Goal: Find specific page/section: Find specific page/section

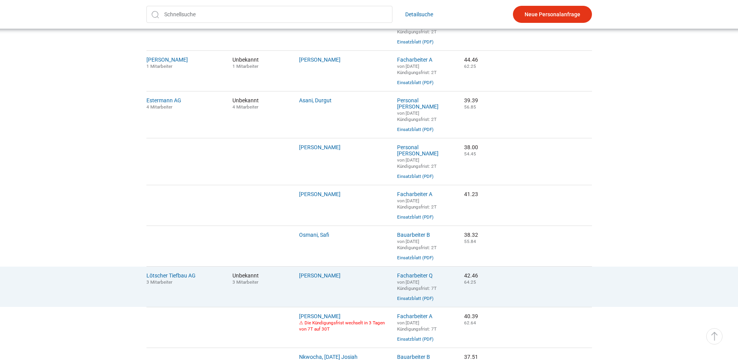
scroll to position [271, 0]
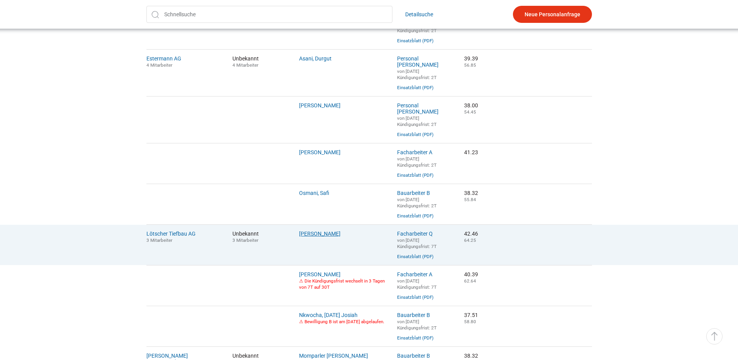
click at [330, 233] on link "Doghman, Karim" at bounding box center [319, 233] width 41 height 6
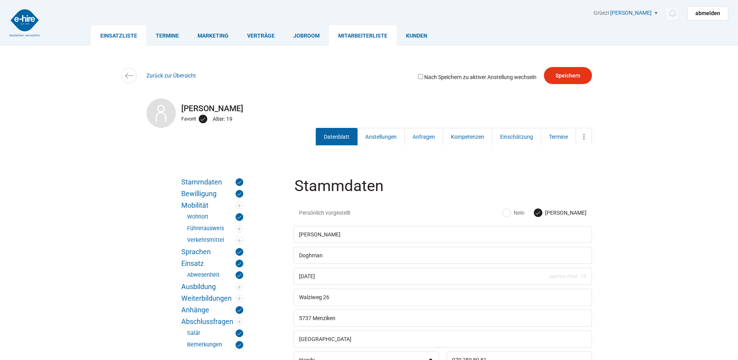
click at [116, 33] on link "Einsatzliste" at bounding box center [118, 35] width 55 height 21
